Goal: Transaction & Acquisition: Purchase product/service

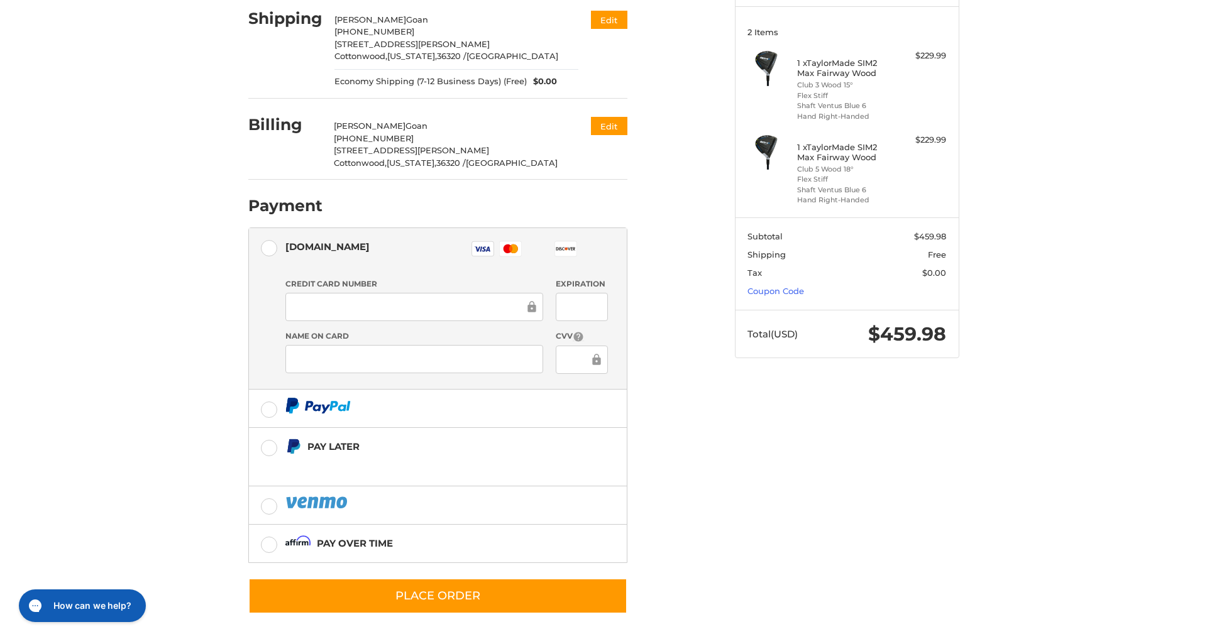
scroll to position [156, 0]
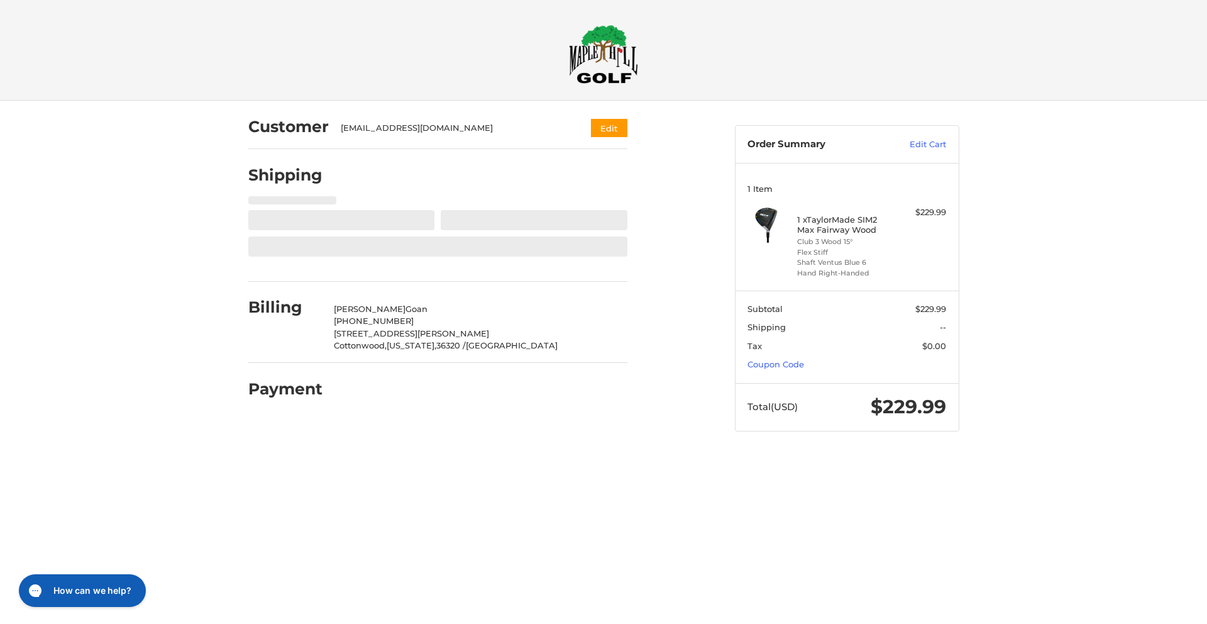
select select "**"
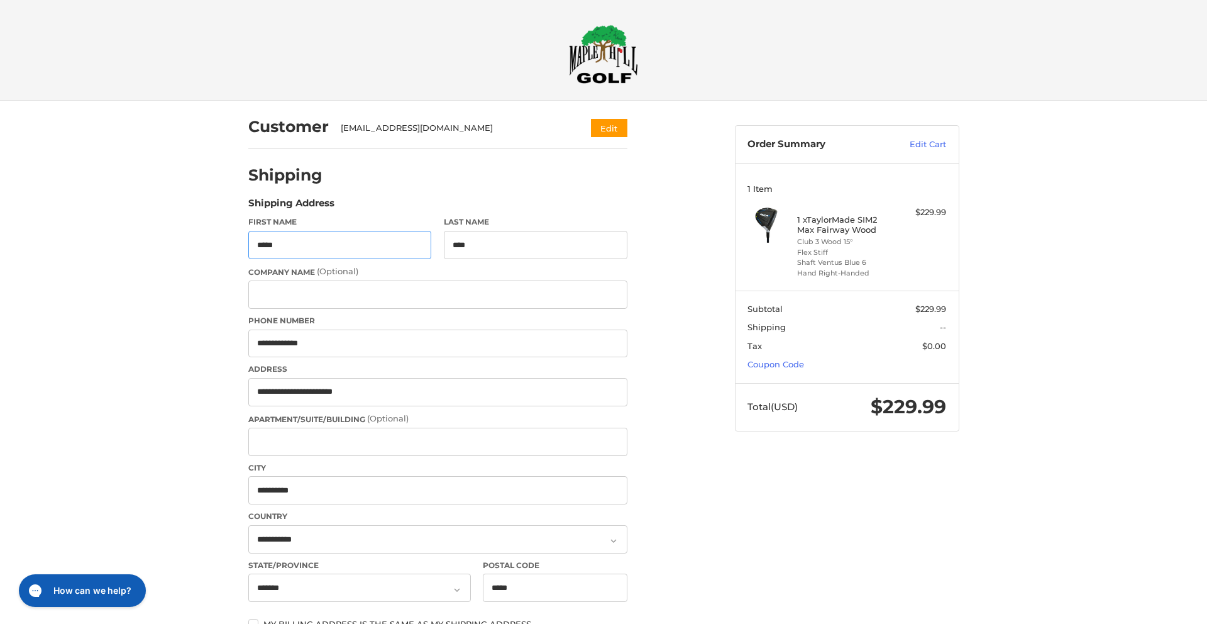
type input "**********"
